Goal: Information Seeking & Learning: Learn about a topic

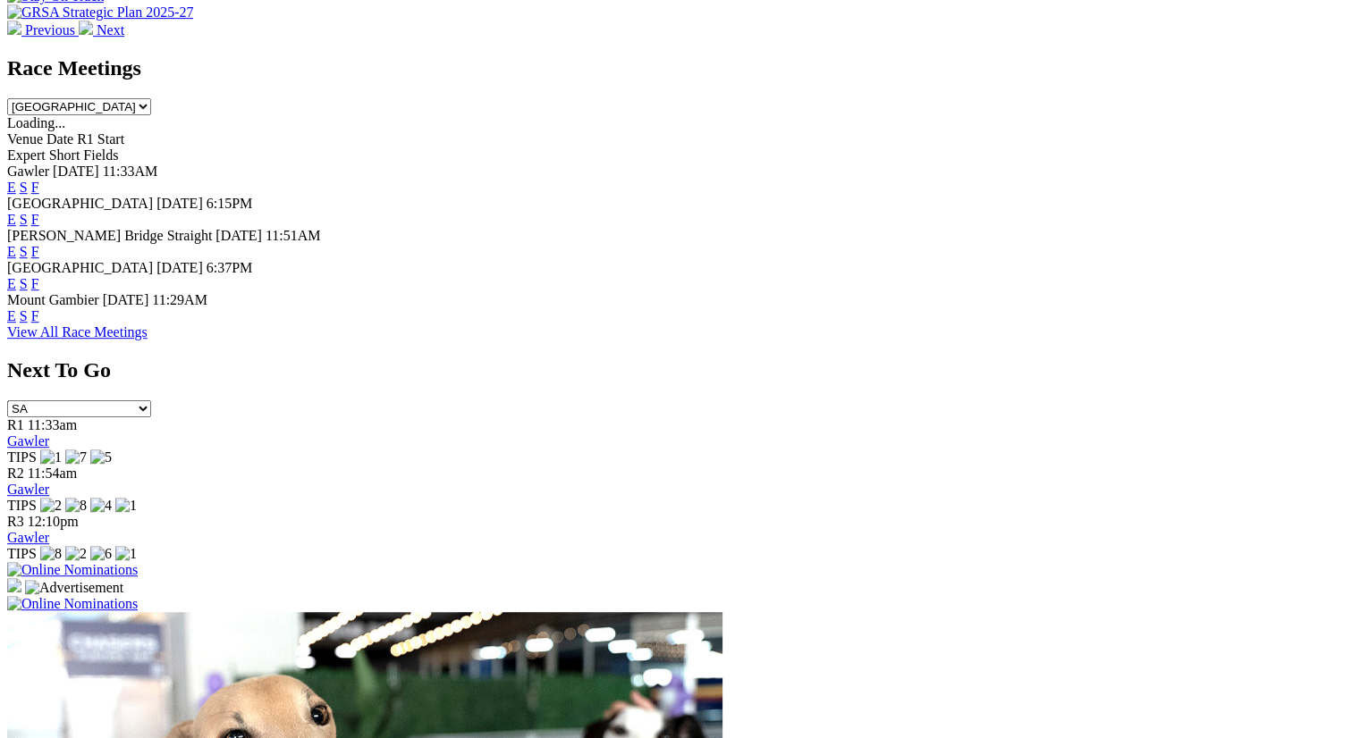
scroll to position [741, 0]
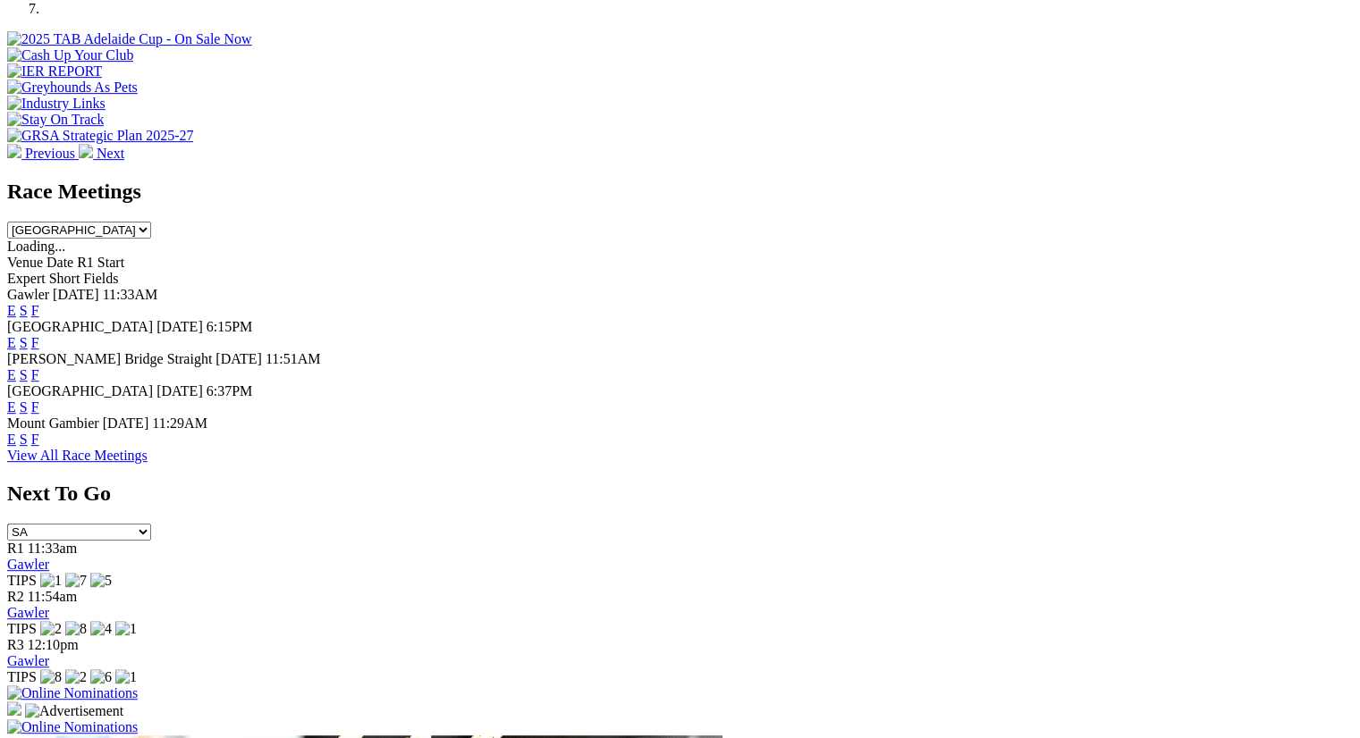
click at [39, 400] on link "F" at bounding box center [35, 407] width 8 height 15
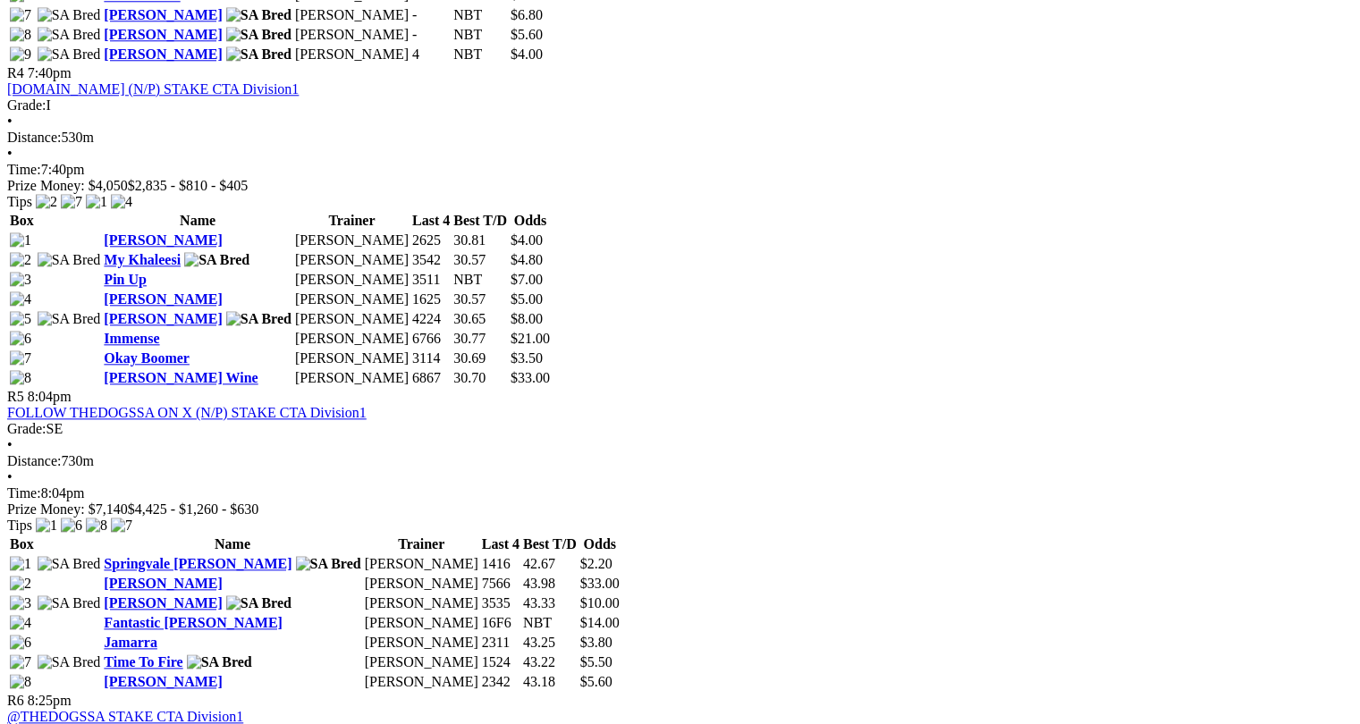
scroll to position [1877, 0]
